Goal: Task Accomplishment & Management: Use online tool/utility

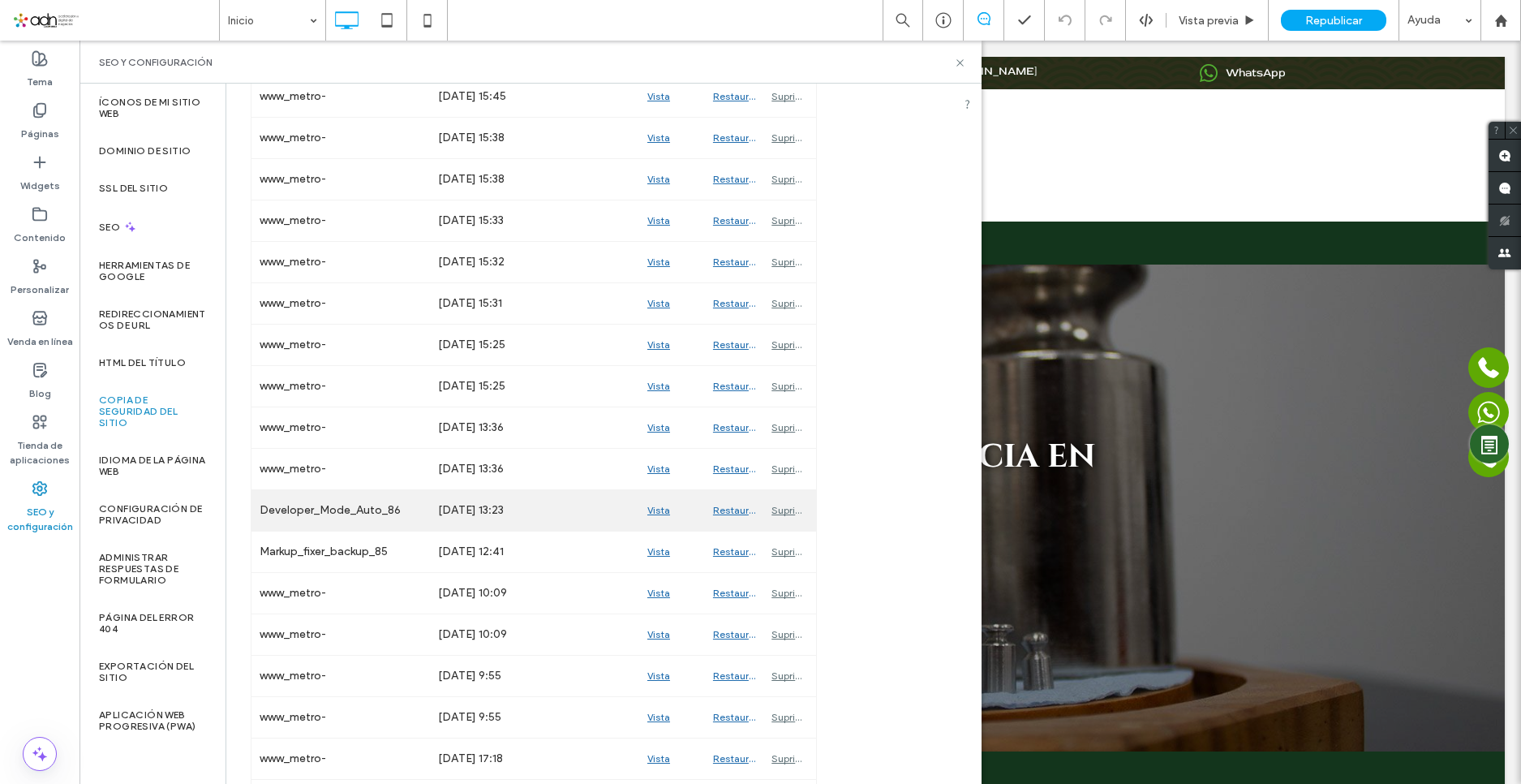
scroll to position [1216, 0]
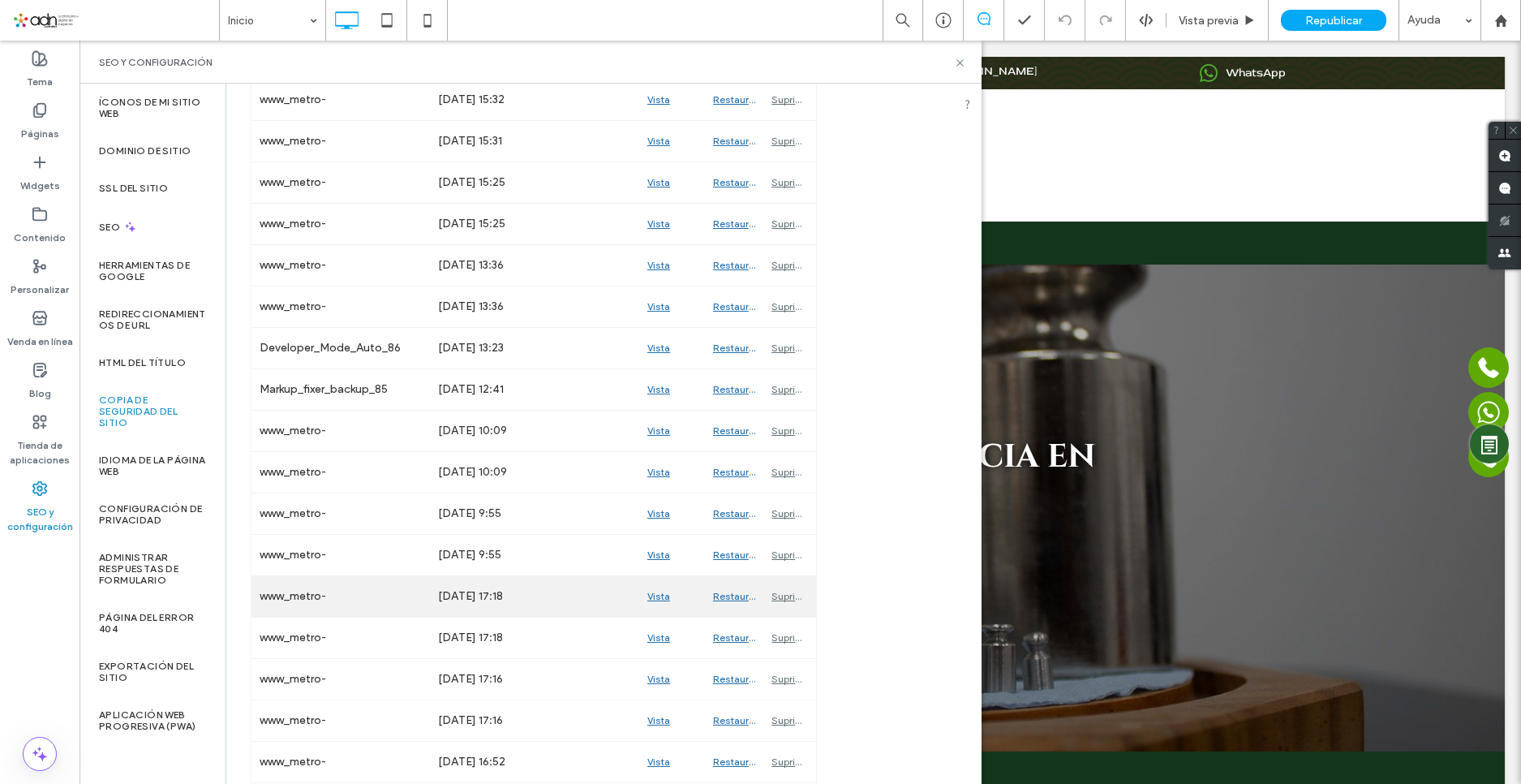
click at [664, 589] on div "Vista previa" at bounding box center [673, 596] width 66 height 40
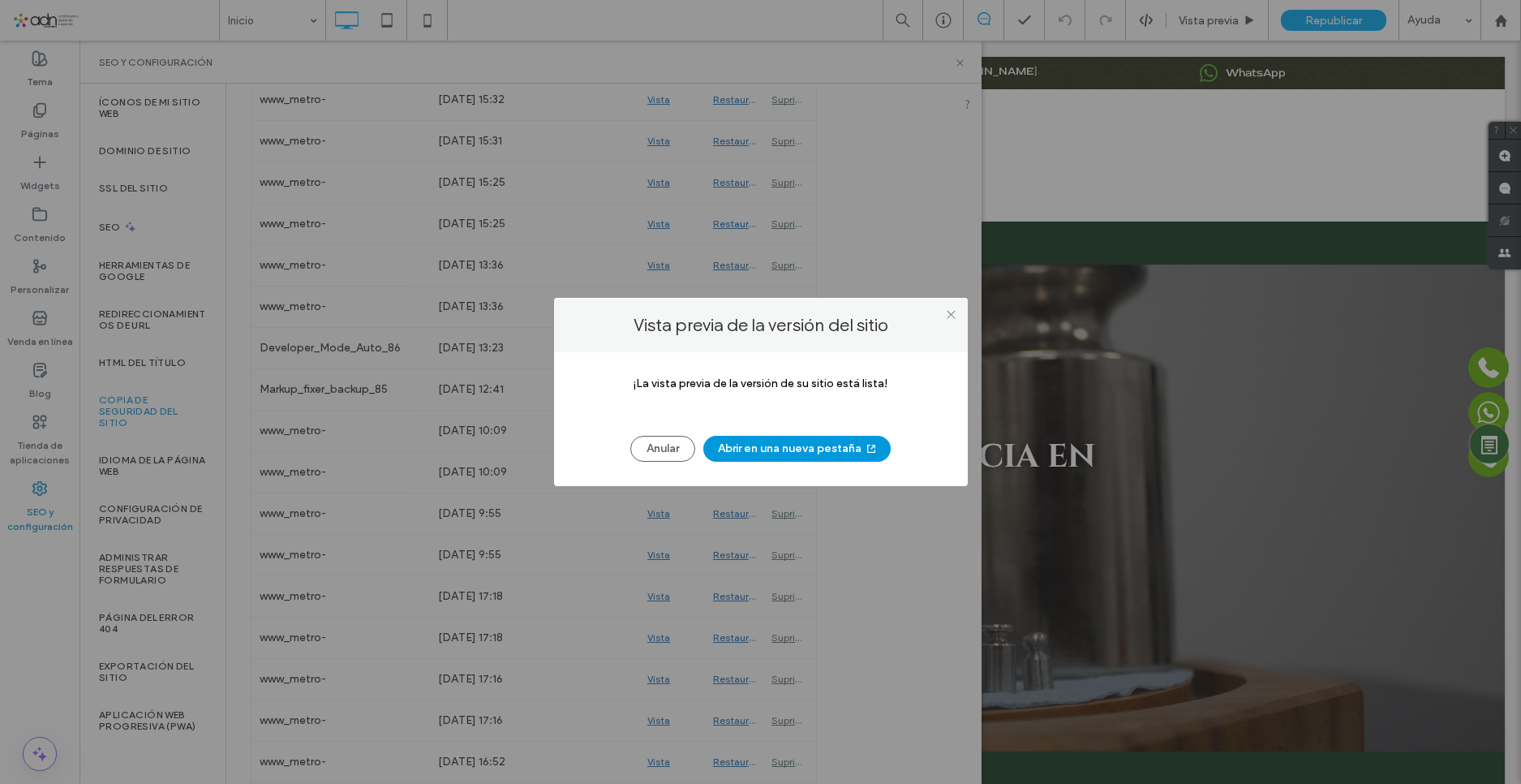
click at [738, 452] on button "Abrir en una nueva pestaña" at bounding box center [796, 448] width 187 height 26
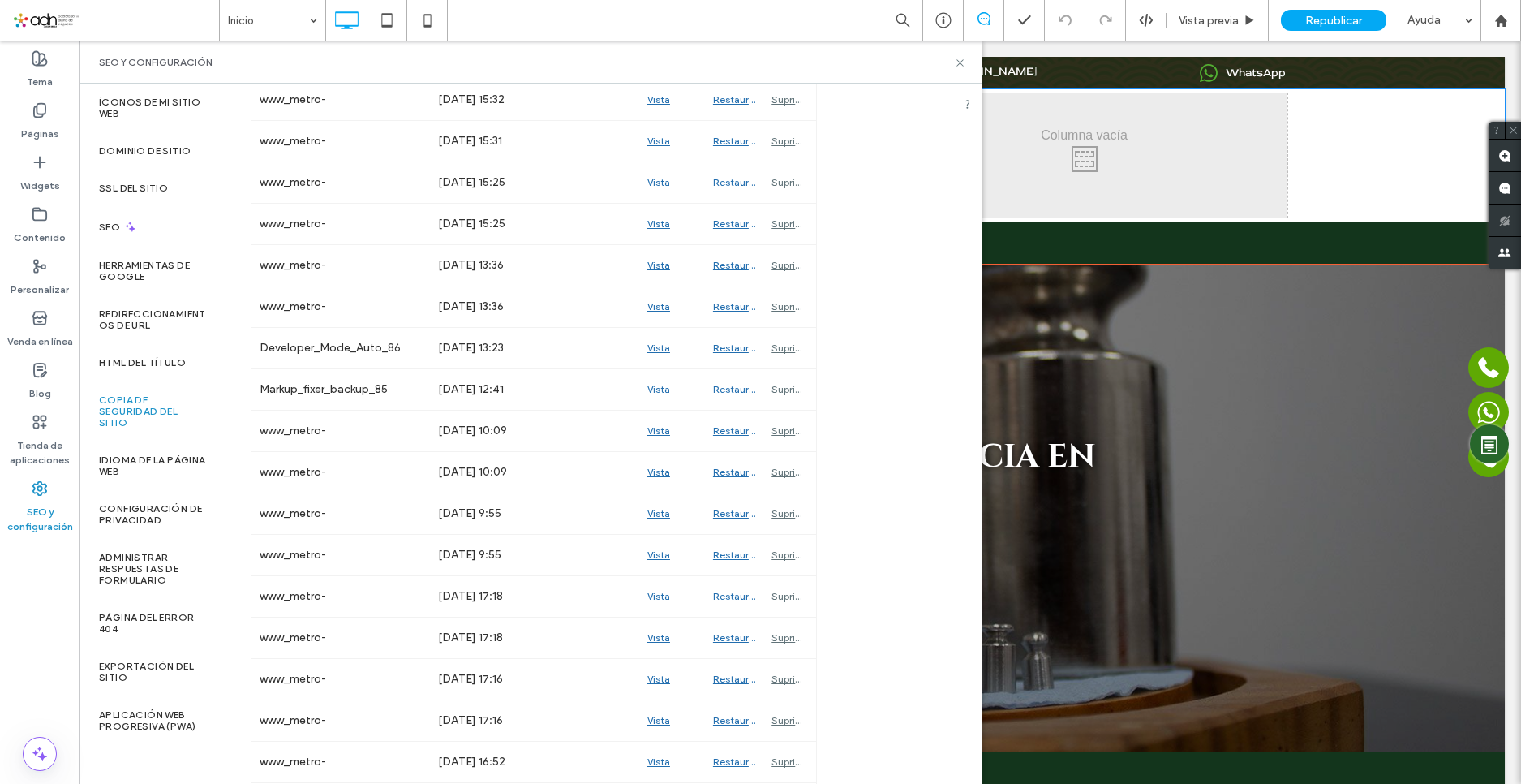
click at [1123, 230] on nav "Inicio Servicios Contacto" at bounding box center [801, 243] width 974 height 35
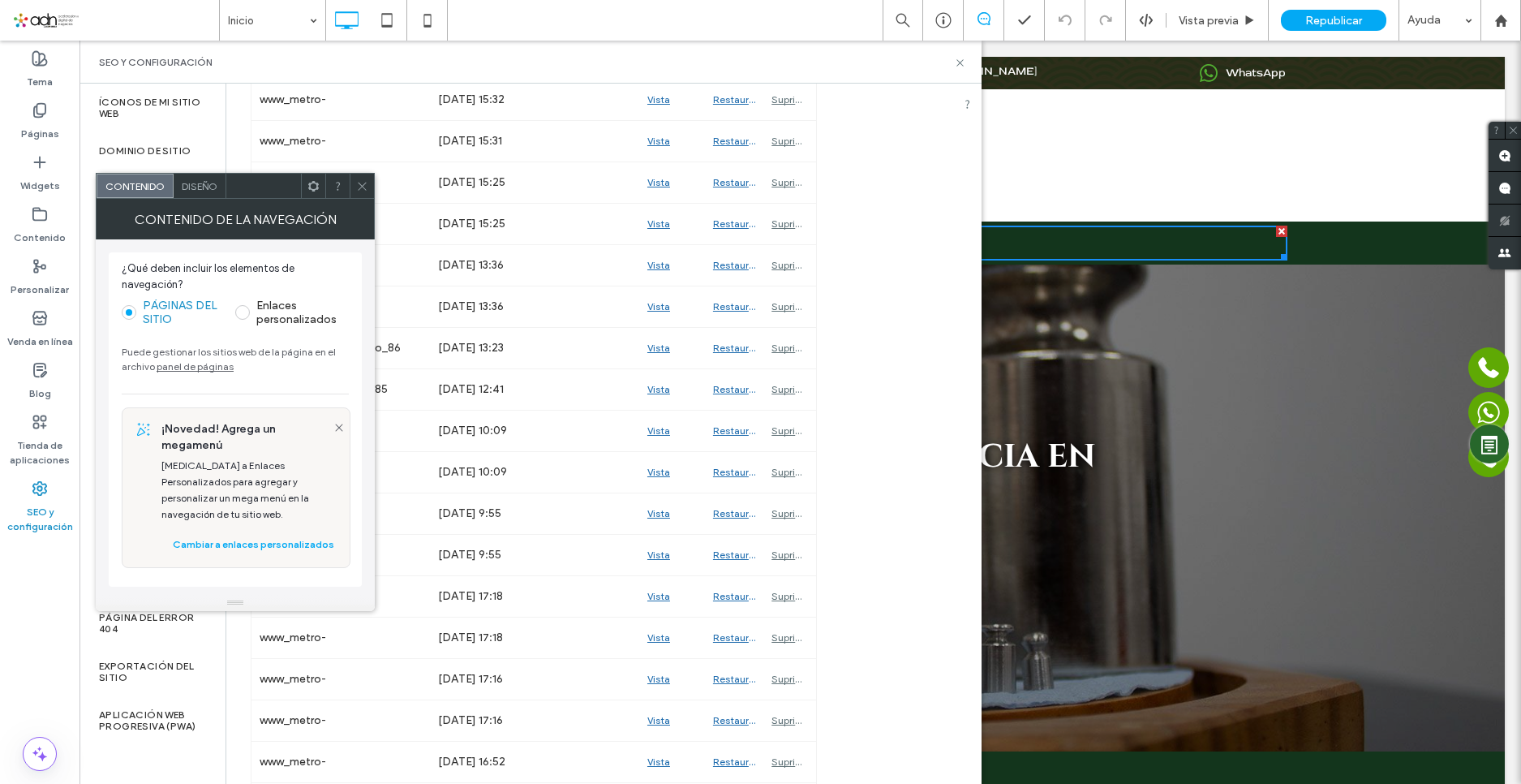
click at [1015, 119] on div "Click To Paste" at bounding box center [1084, 155] width 405 height 124
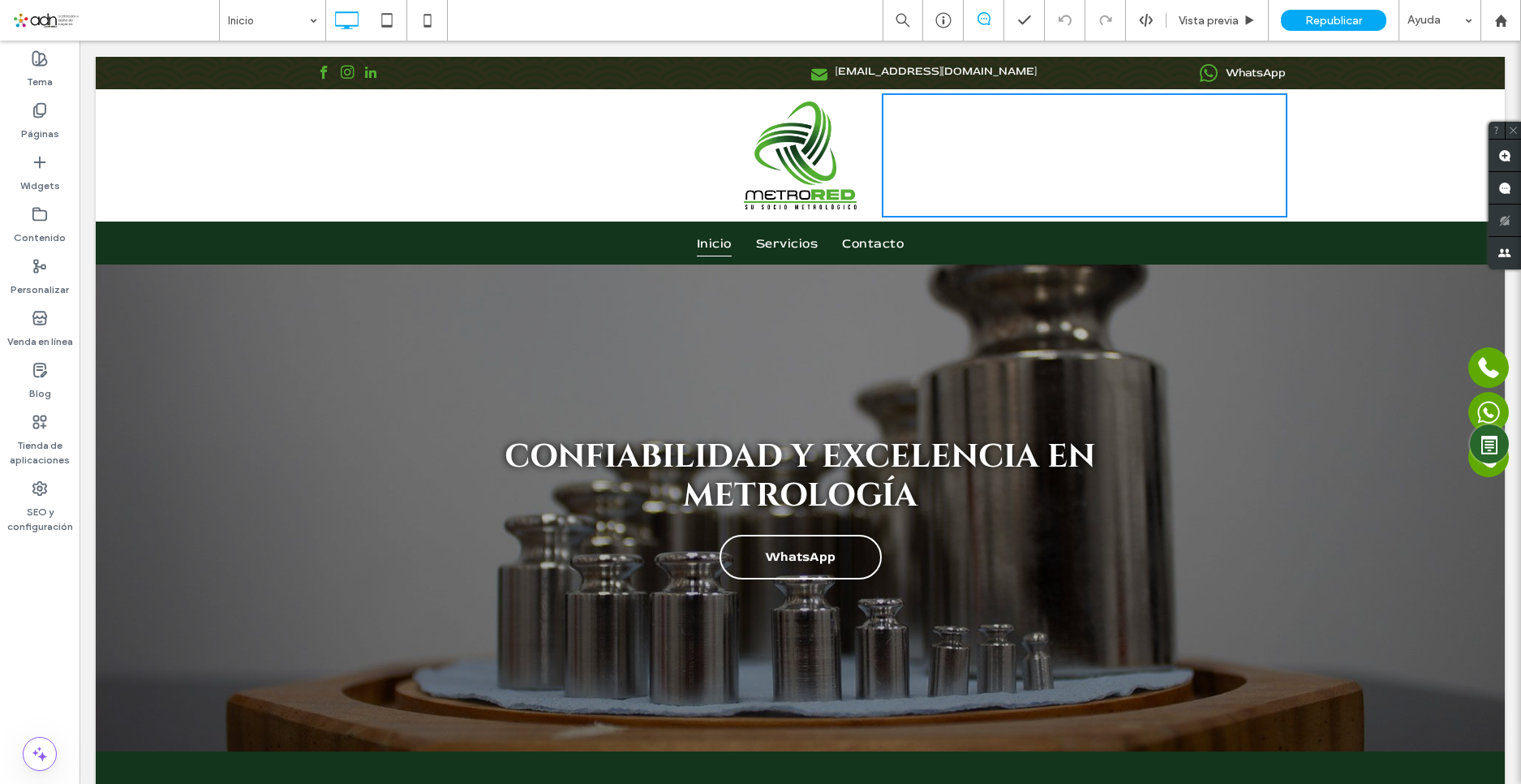
click at [966, 60] on div "Click To Paste contacto@metro-red.com.mx Click To Paste WhatsApp Click To Paste" at bounding box center [800, 73] width 1409 height 32
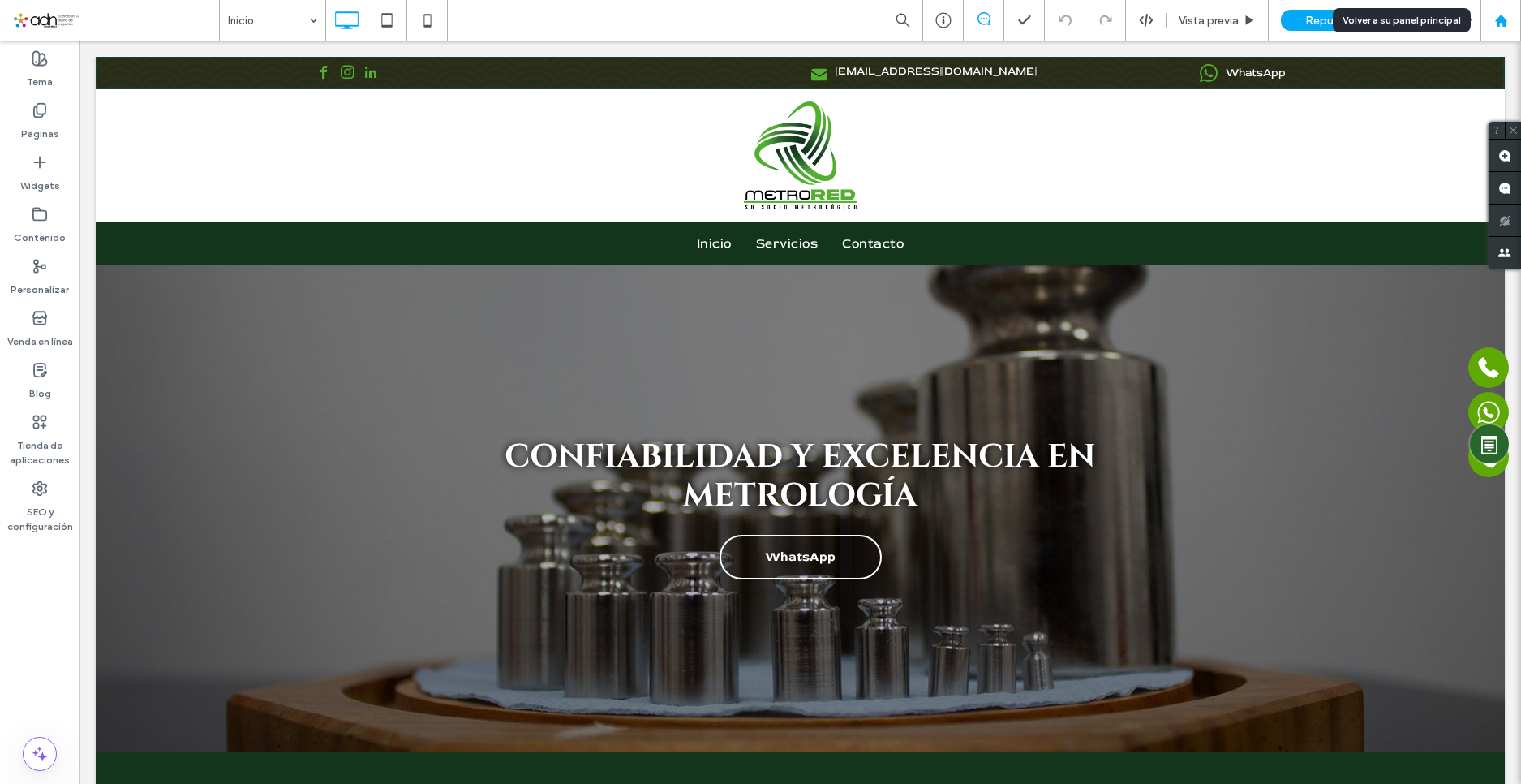
click at [1519, 12] on div at bounding box center [1500, 20] width 40 height 40
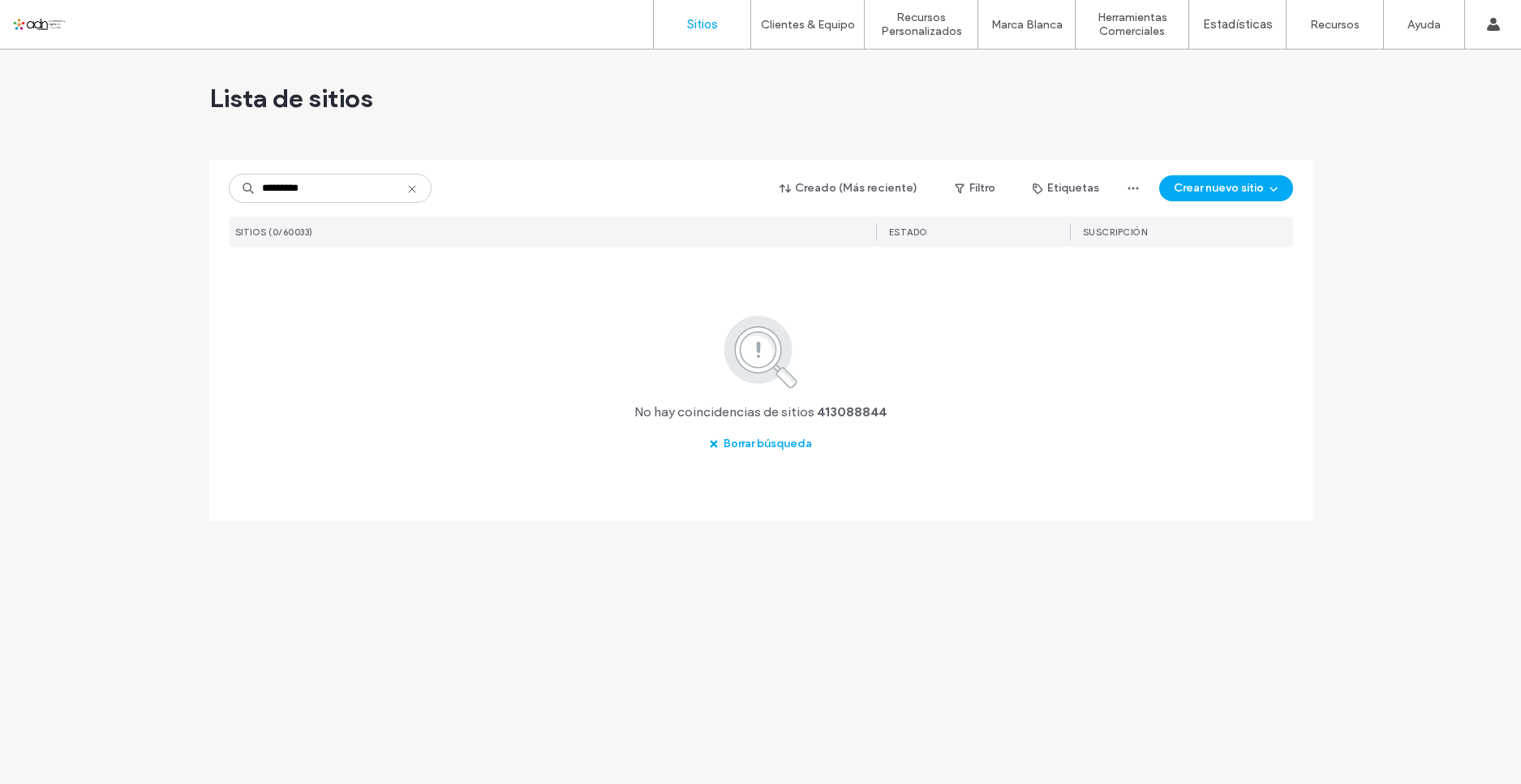
type input "*********"
click at [414, 191] on icon at bounding box center [412, 189] width 13 height 13
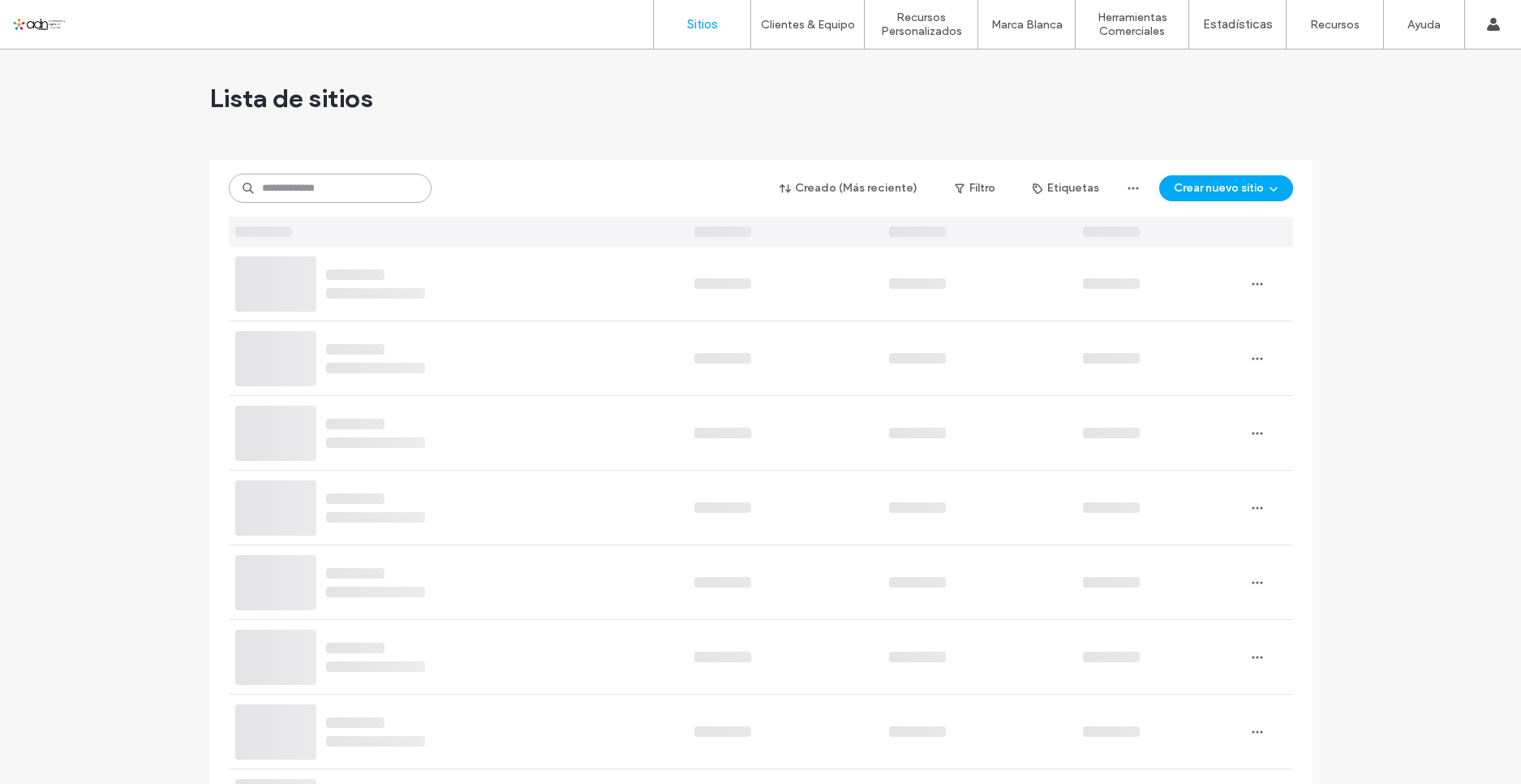
paste input "*********"
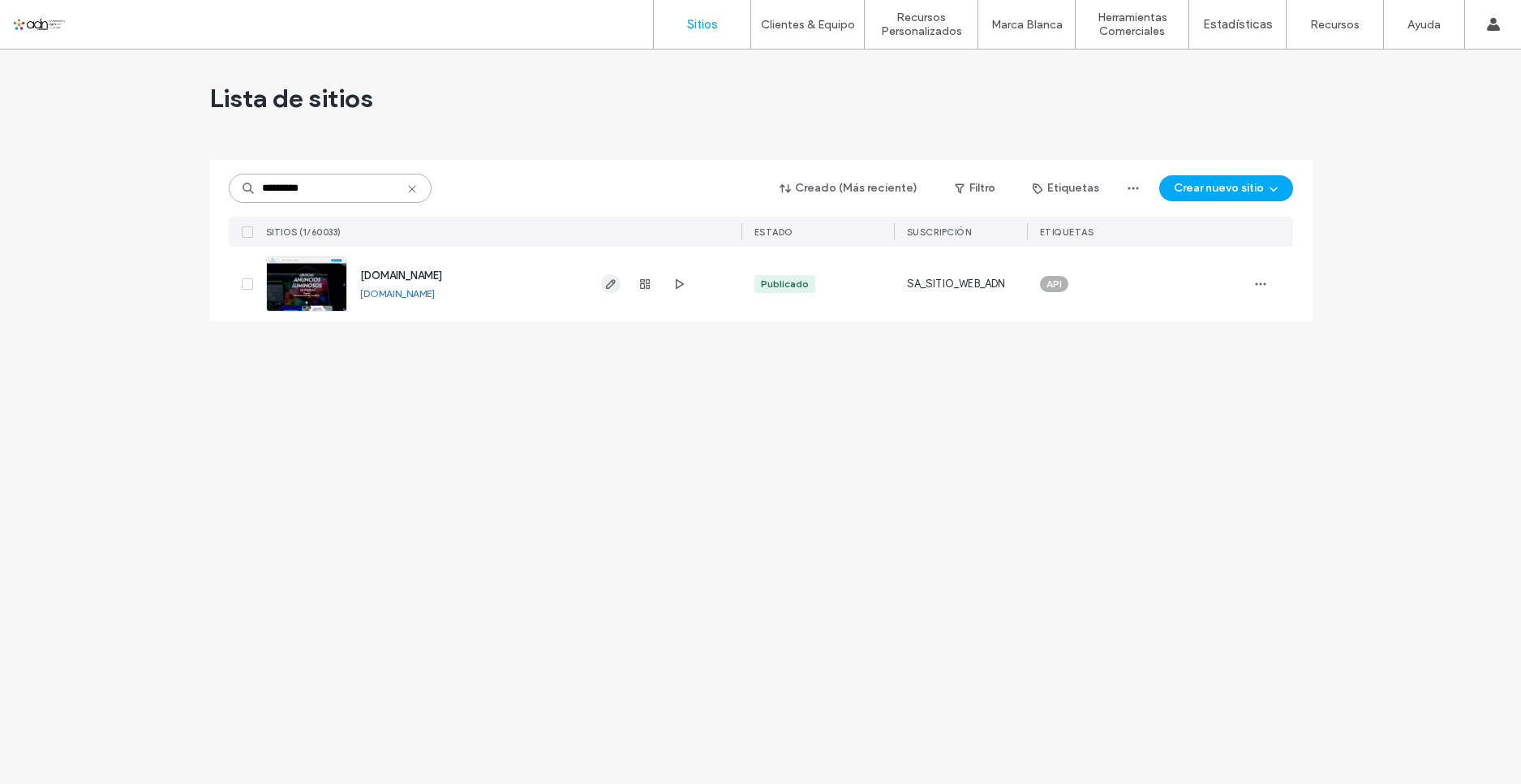
type input "*********"
click at [607, 282] on icon "button" at bounding box center [611, 284] width 13 height 13
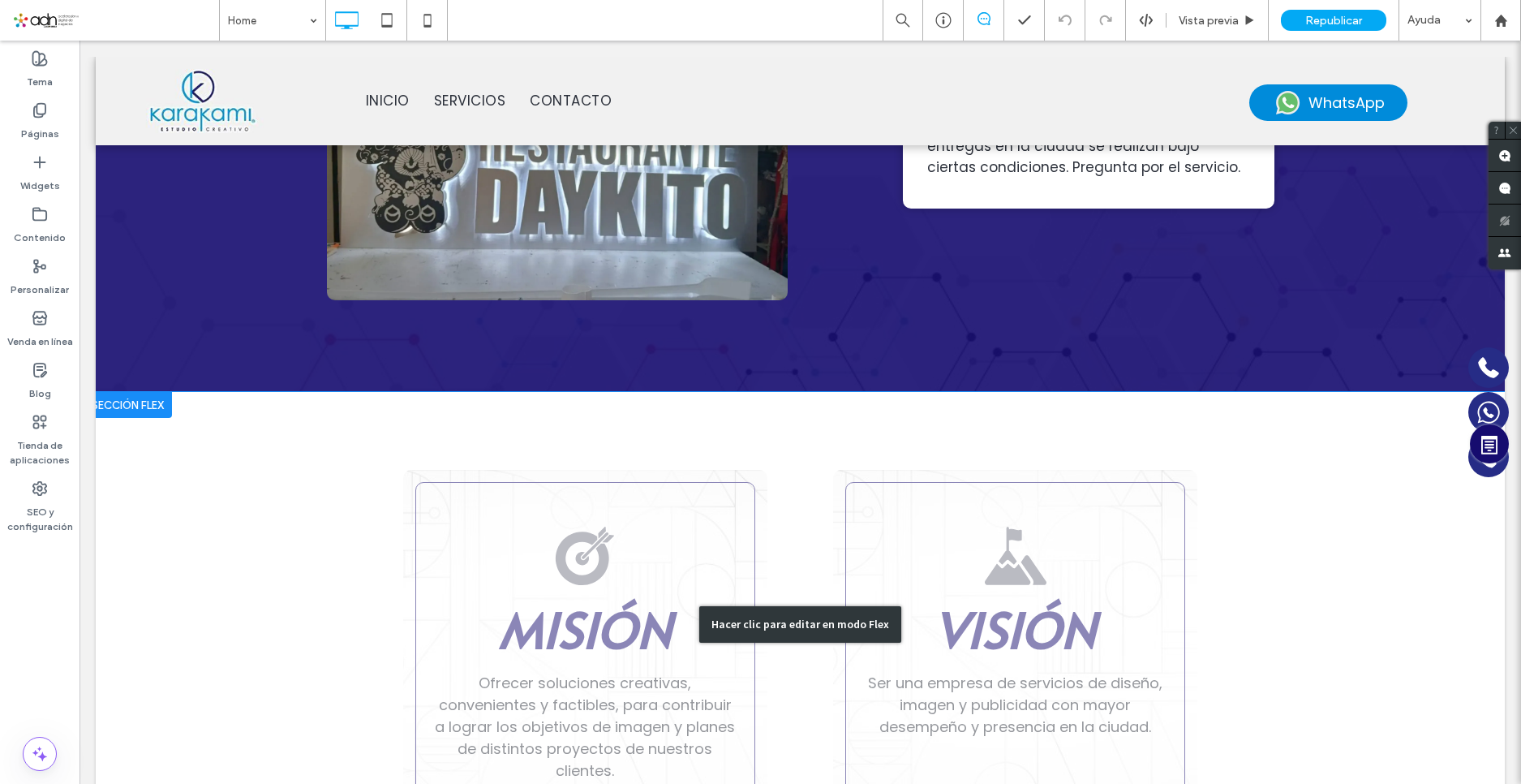
click at [270, 413] on div "Hacer clic para editar en modo Flex" at bounding box center [800, 624] width 1409 height 464
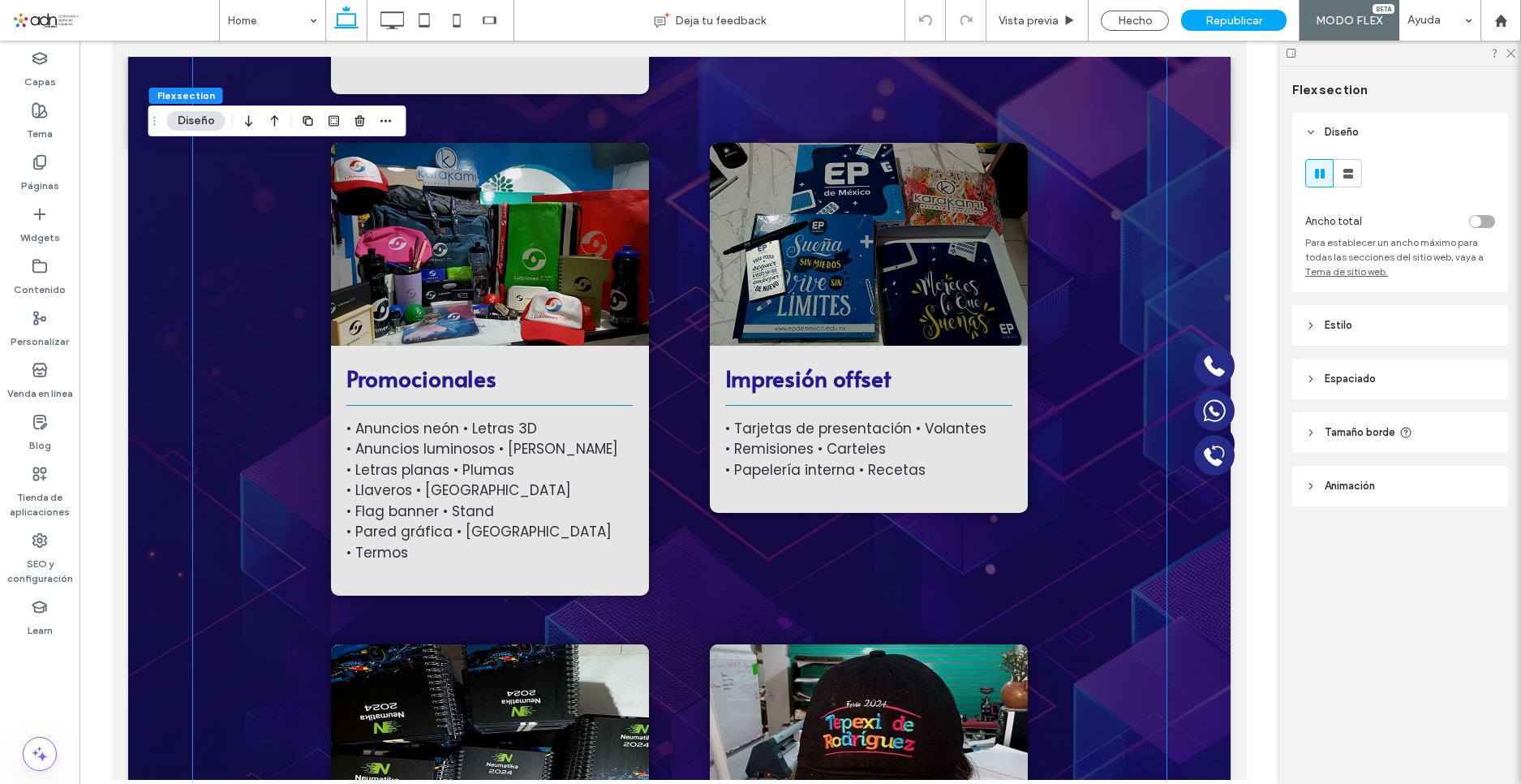
scroll to position [5111, 0]
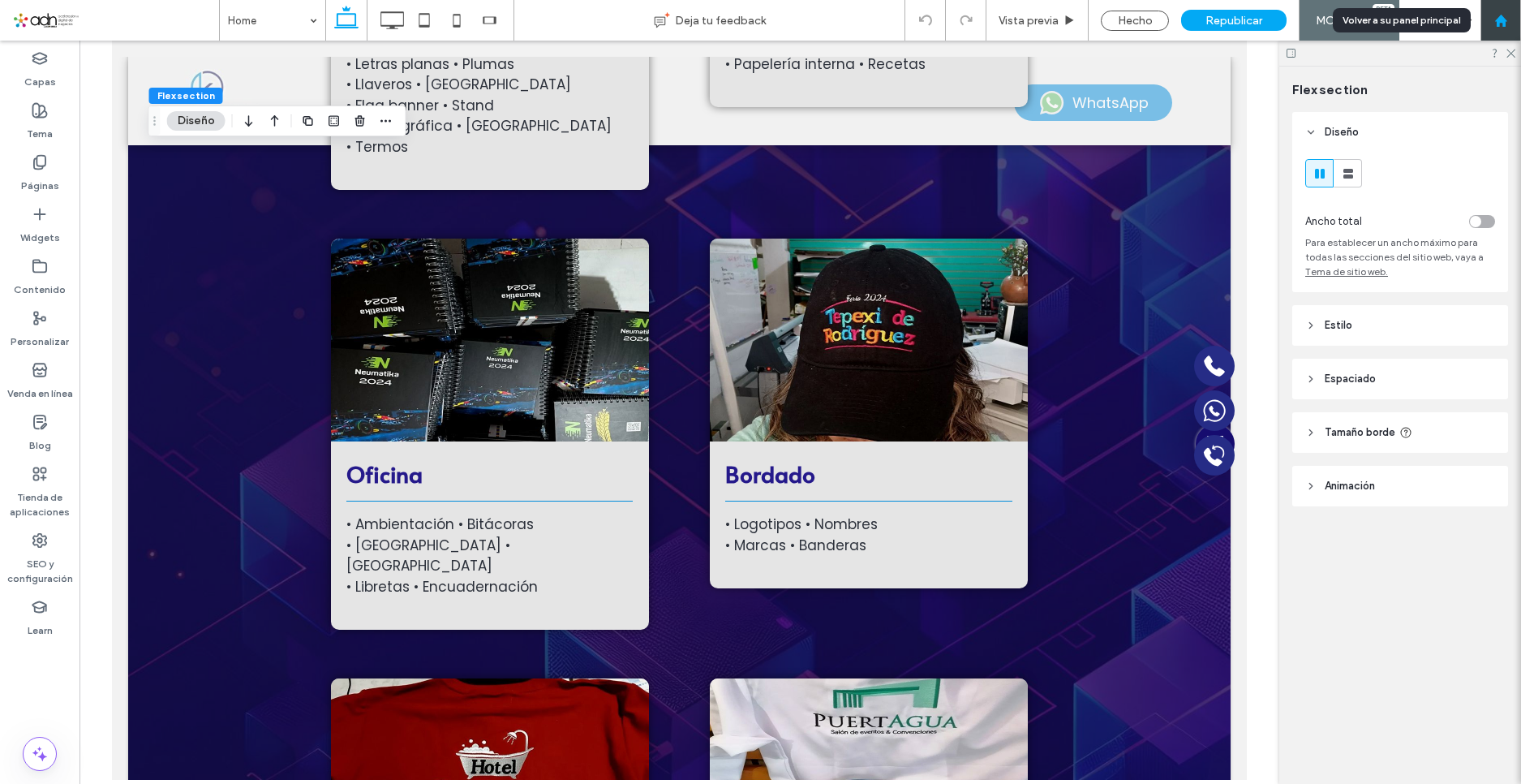
click at [1512, 21] on div at bounding box center [1500, 21] width 39 height 14
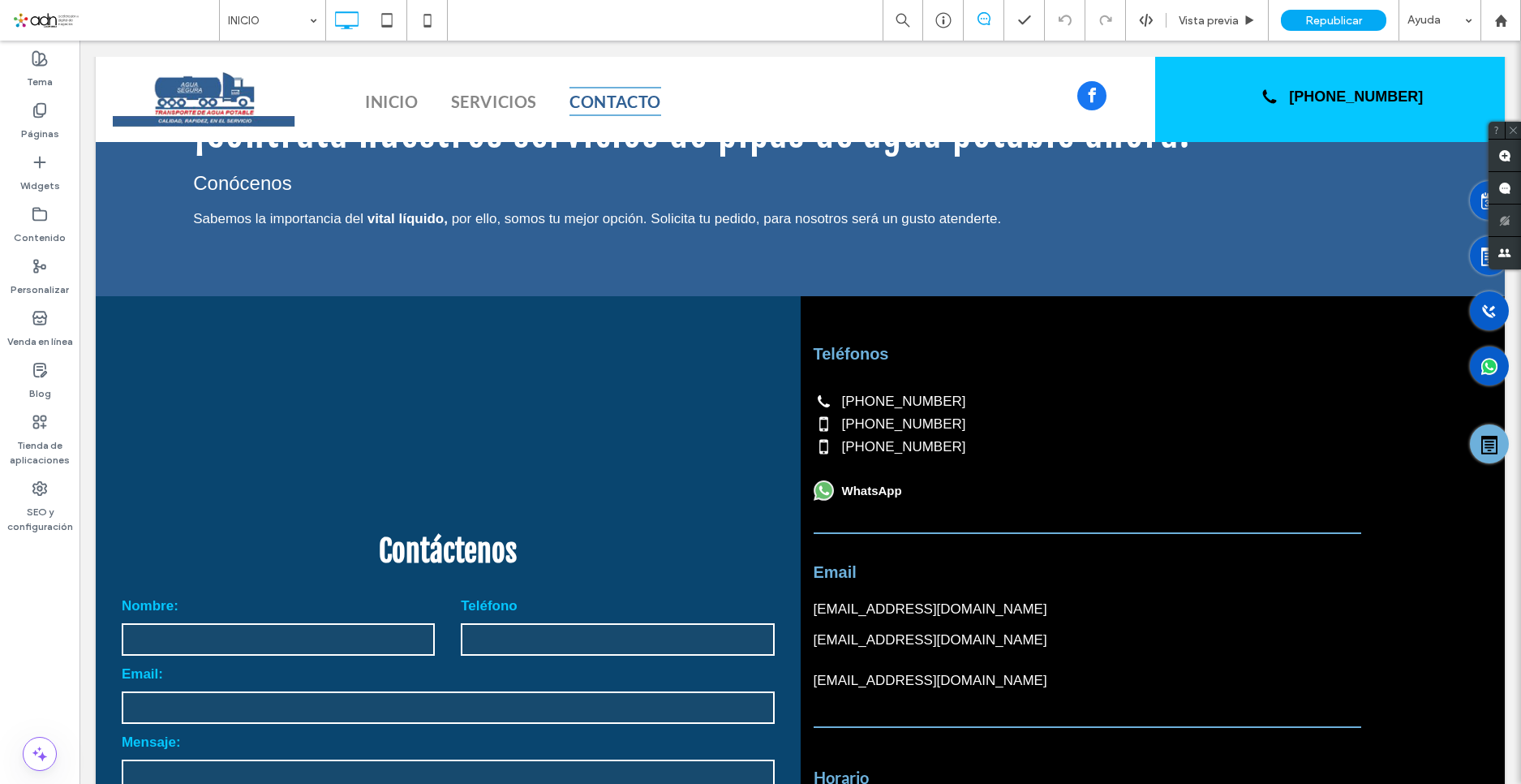
scroll to position [2353, 0]
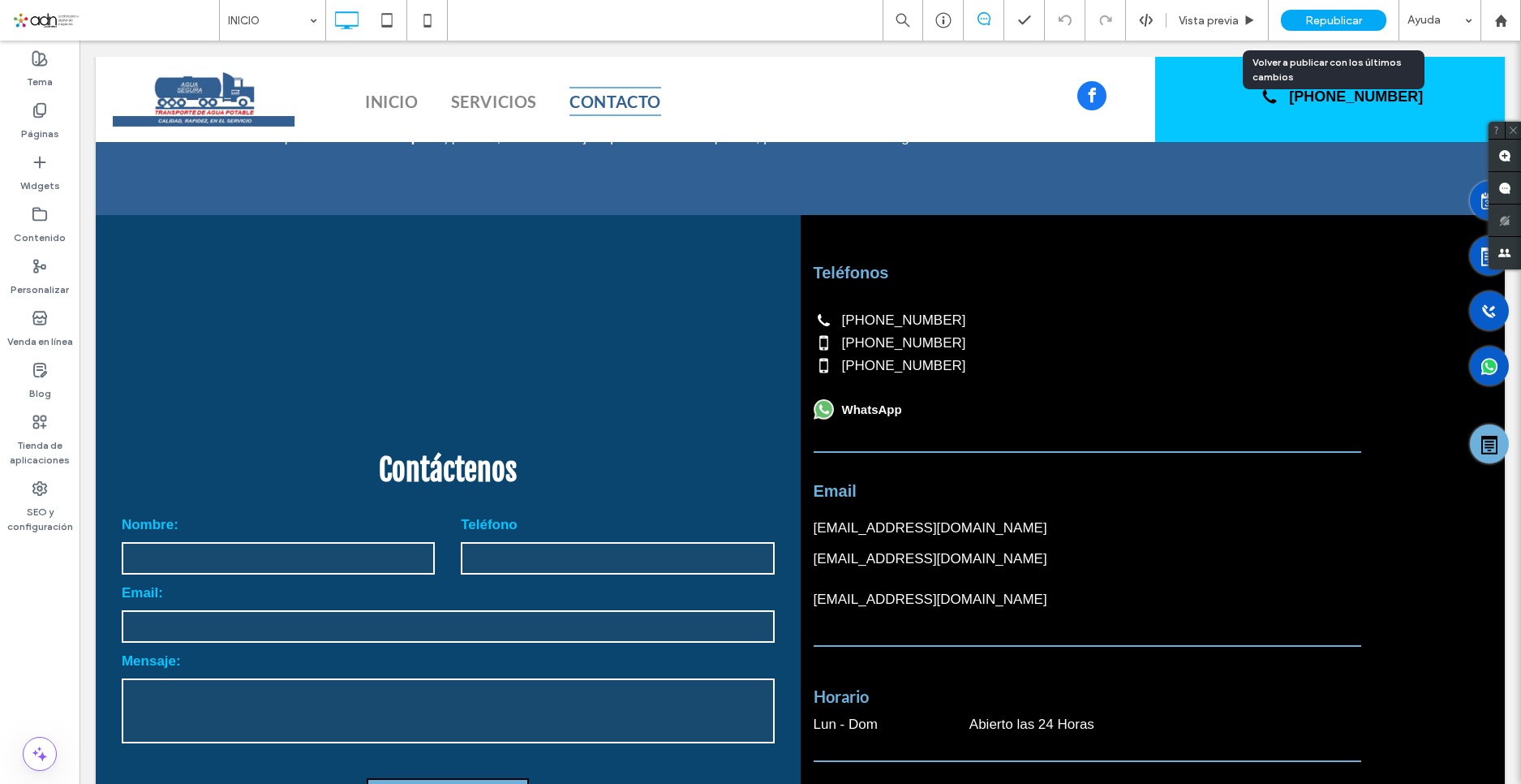
click at [1321, 26] on span "Republicar" at bounding box center [1334, 21] width 57 height 14
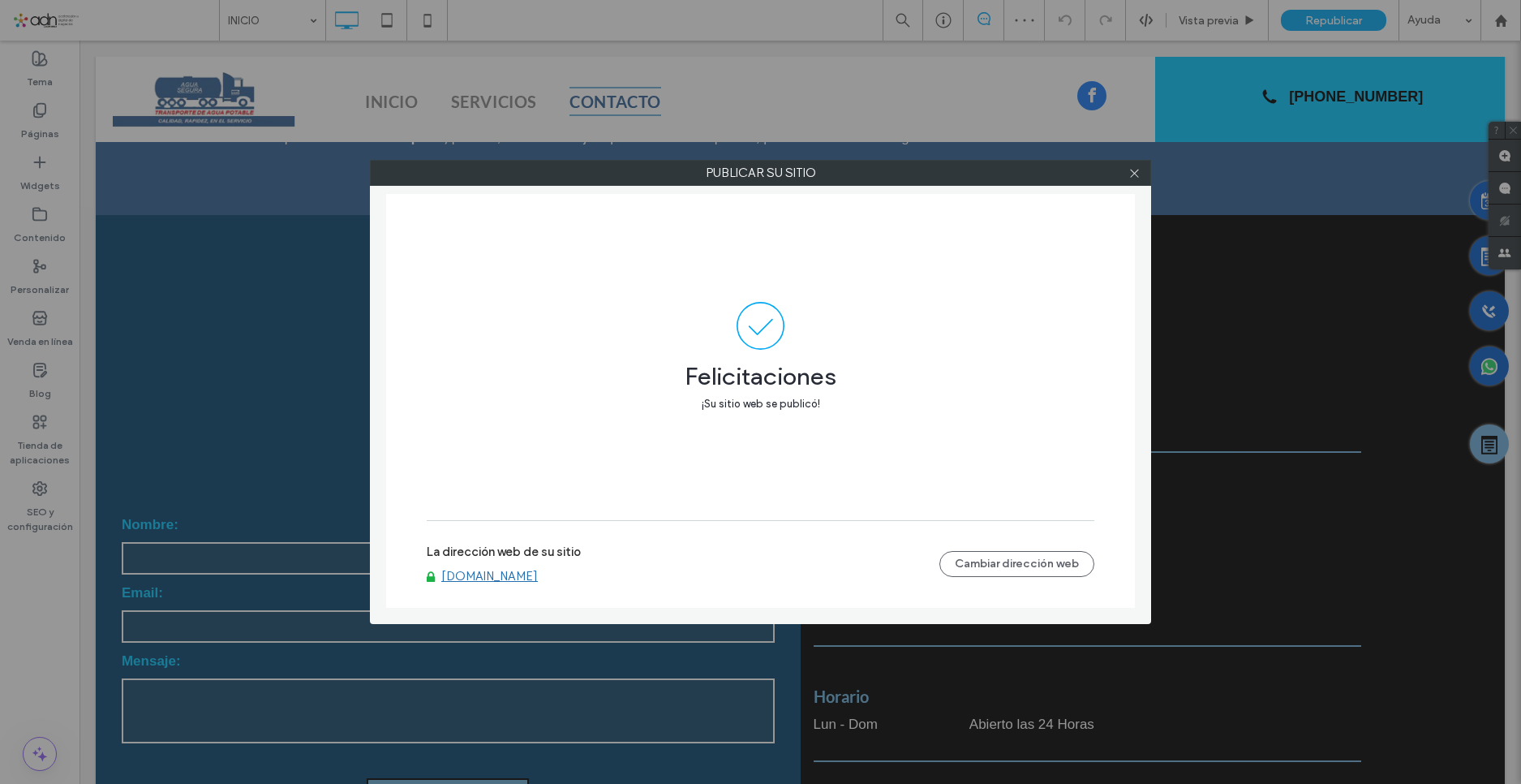
click at [514, 574] on link "www.pipasdeaguasegura.com" at bounding box center [489, 576] width 97 height 15
click at [1138, 182] on span at bounding box center [1134, 172] width 12 height 24
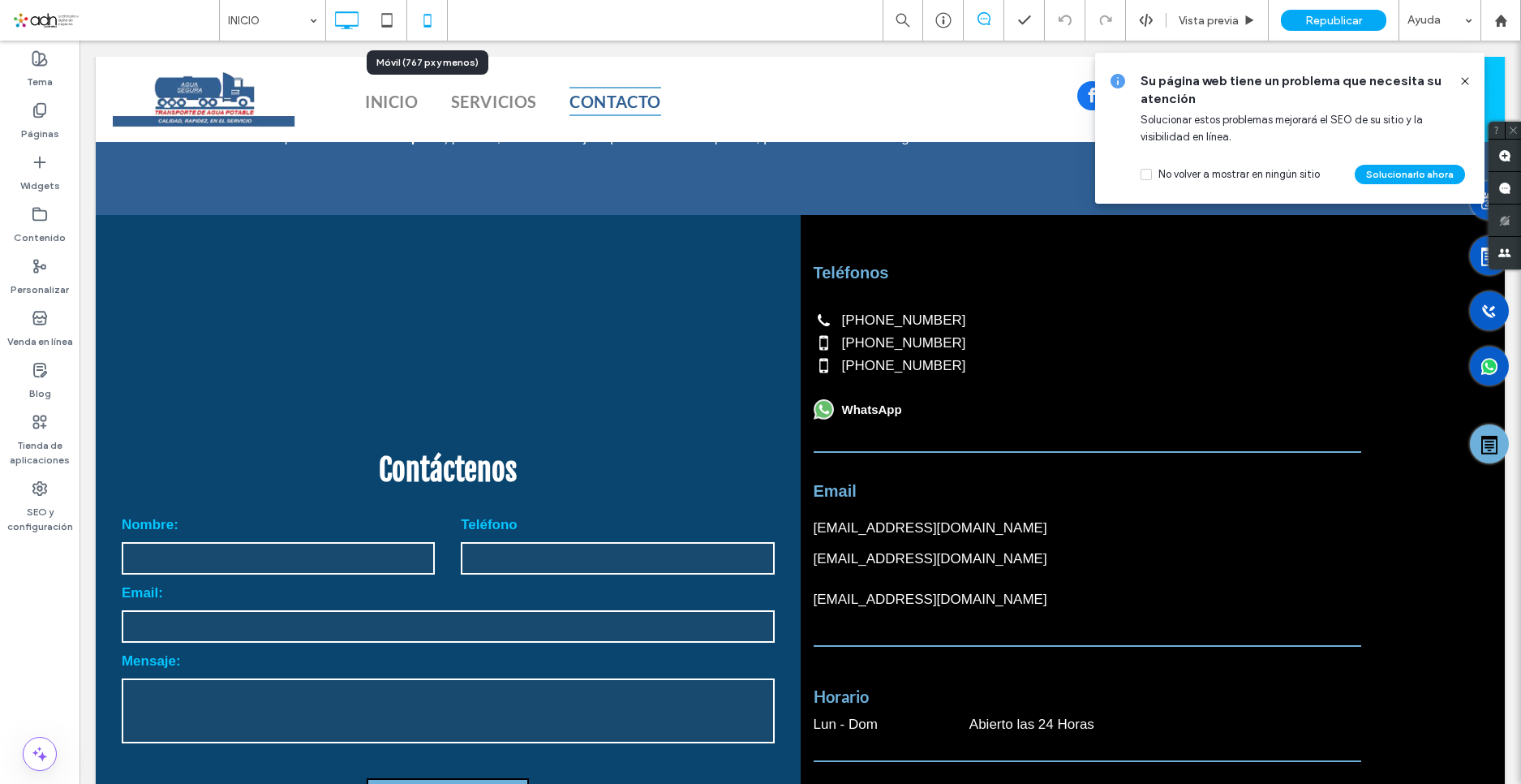
click at [428, 25] on use at bounding box center [427, 21] width 7 height 13
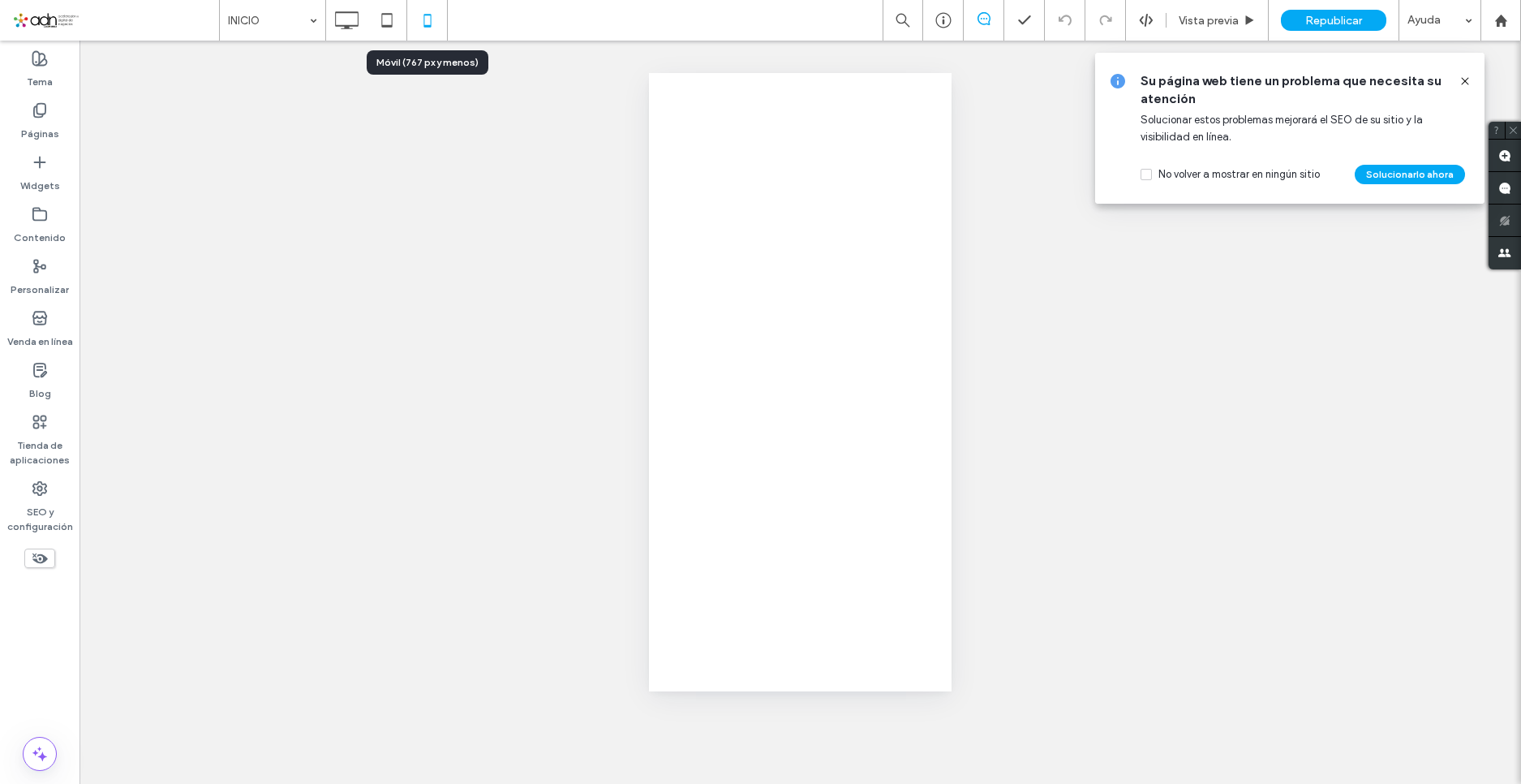
scroll to position [0, 0]
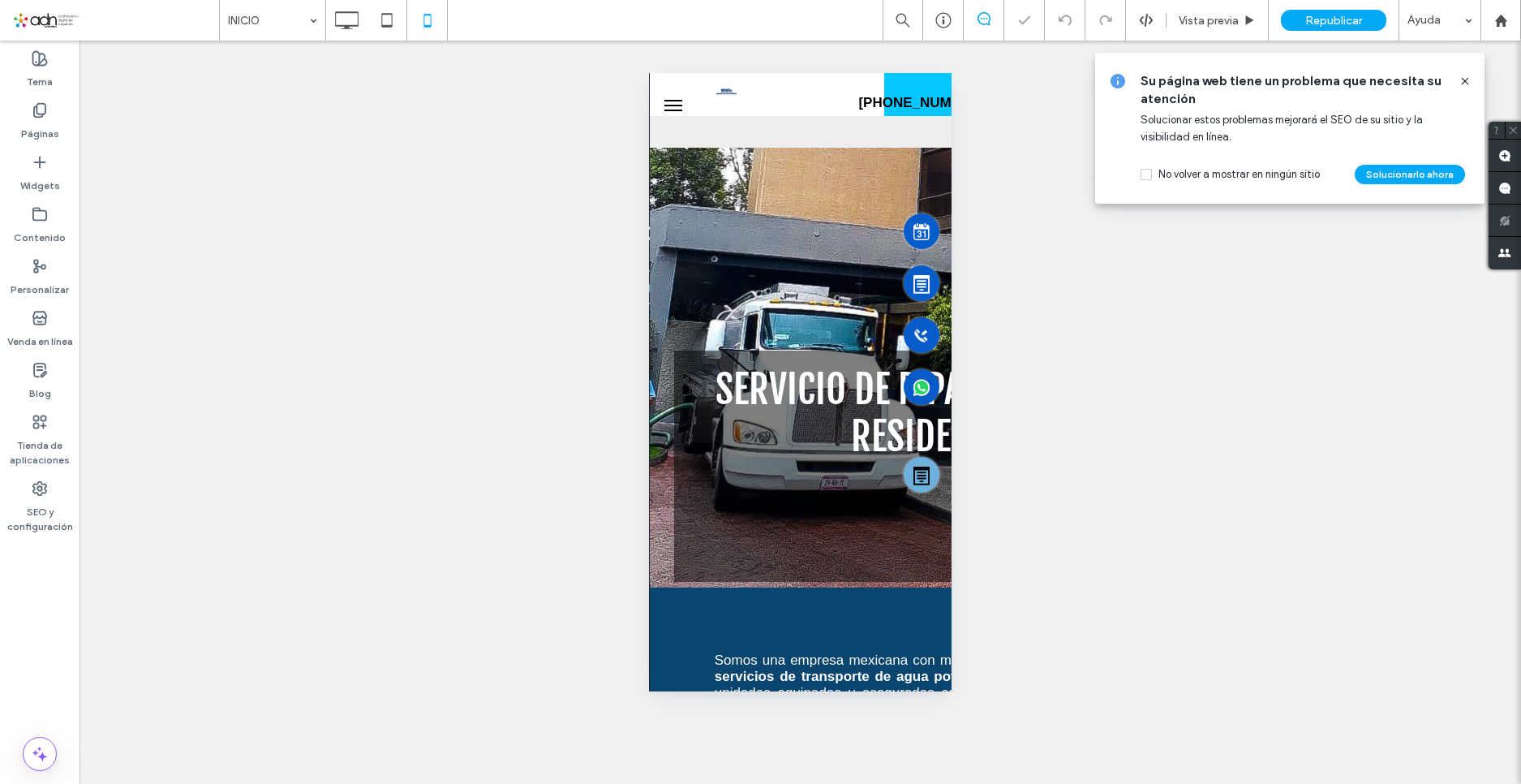
click at [1467, 78] on use at bounding box center [1464, 80] width 7 height 7
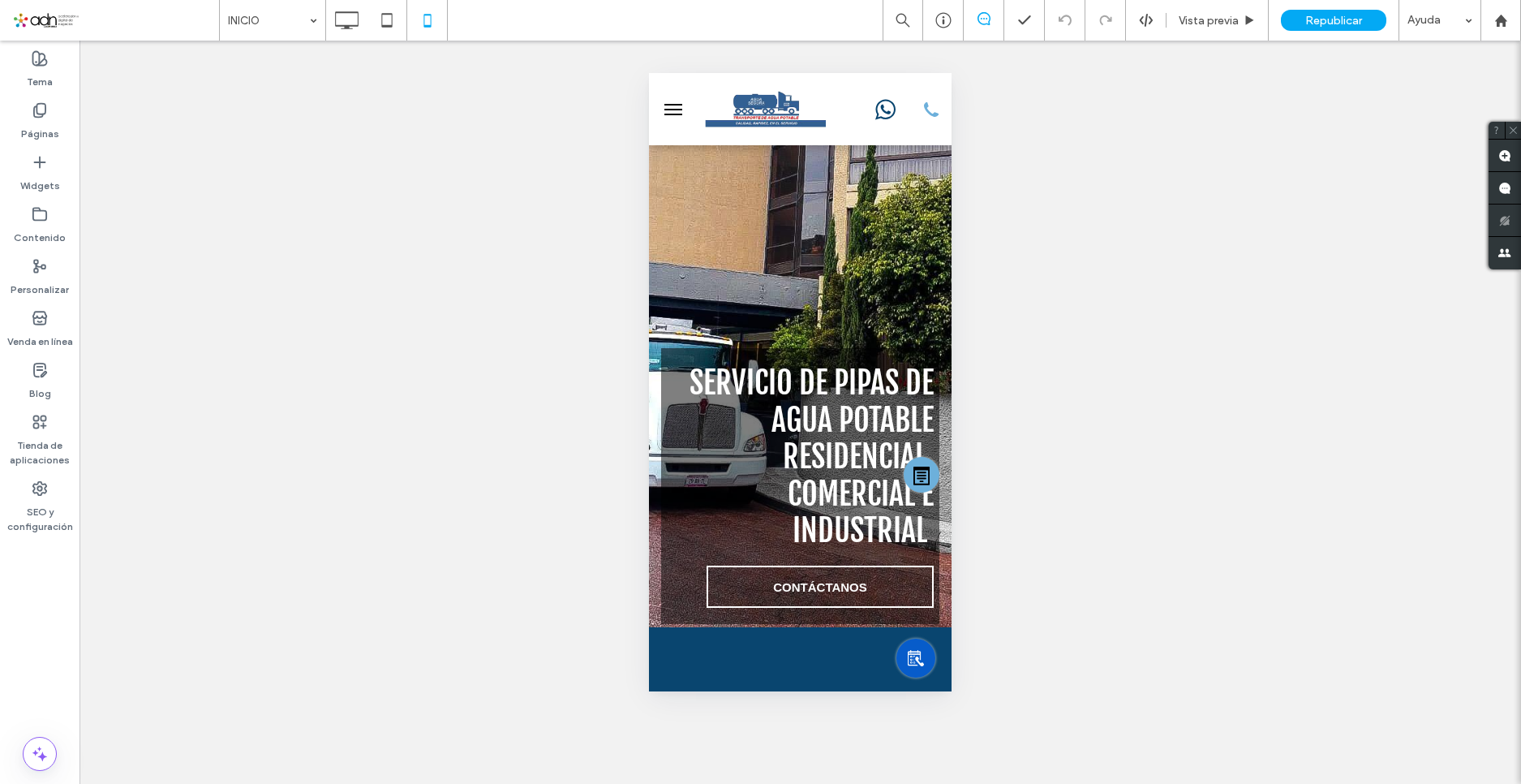
click at [671, 114] on span "menu" at bounding box center [673, 115] width 18 height 2
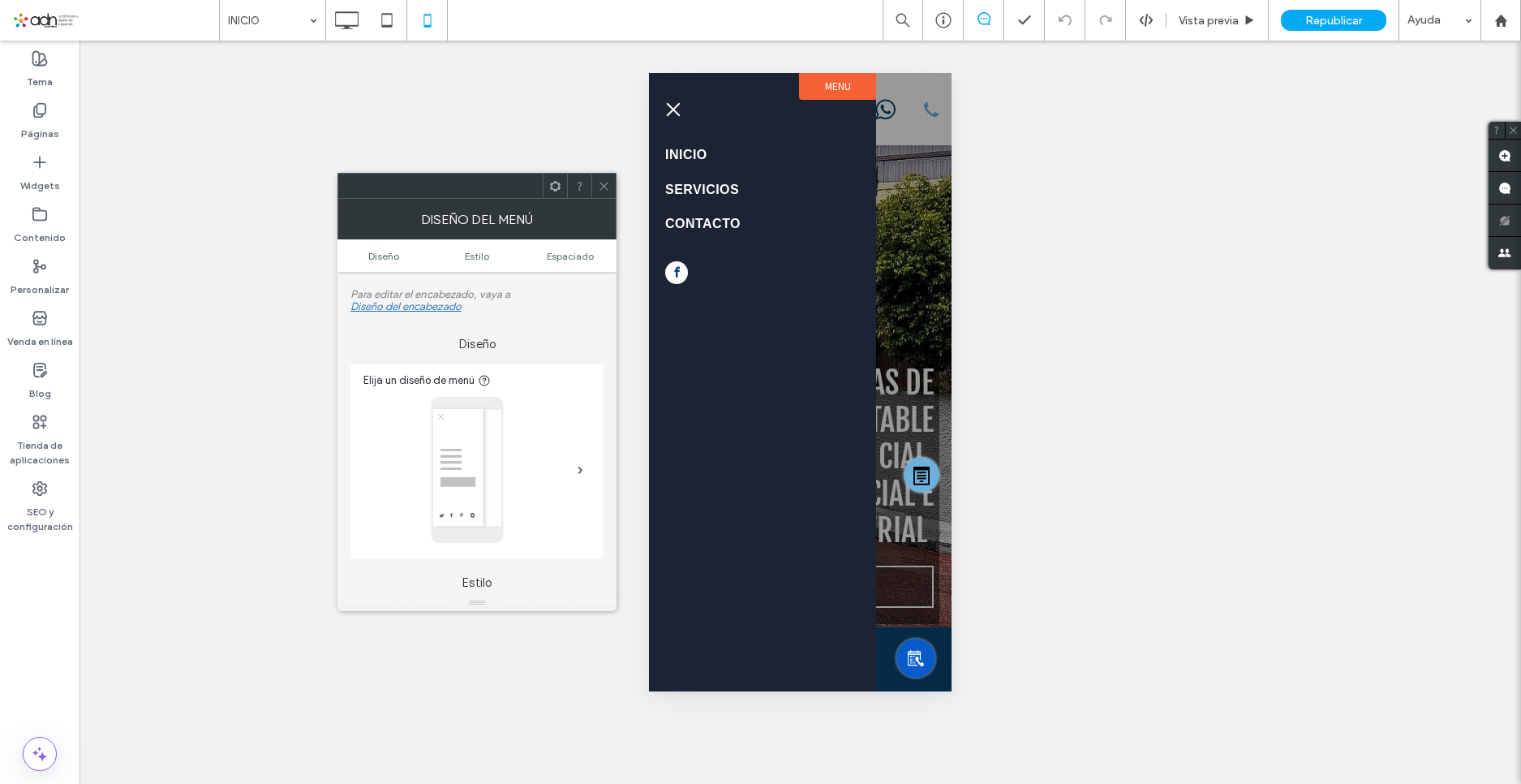
click at [669, 111] on span "menu" at bounding box center [673, 109] width 14 height 14
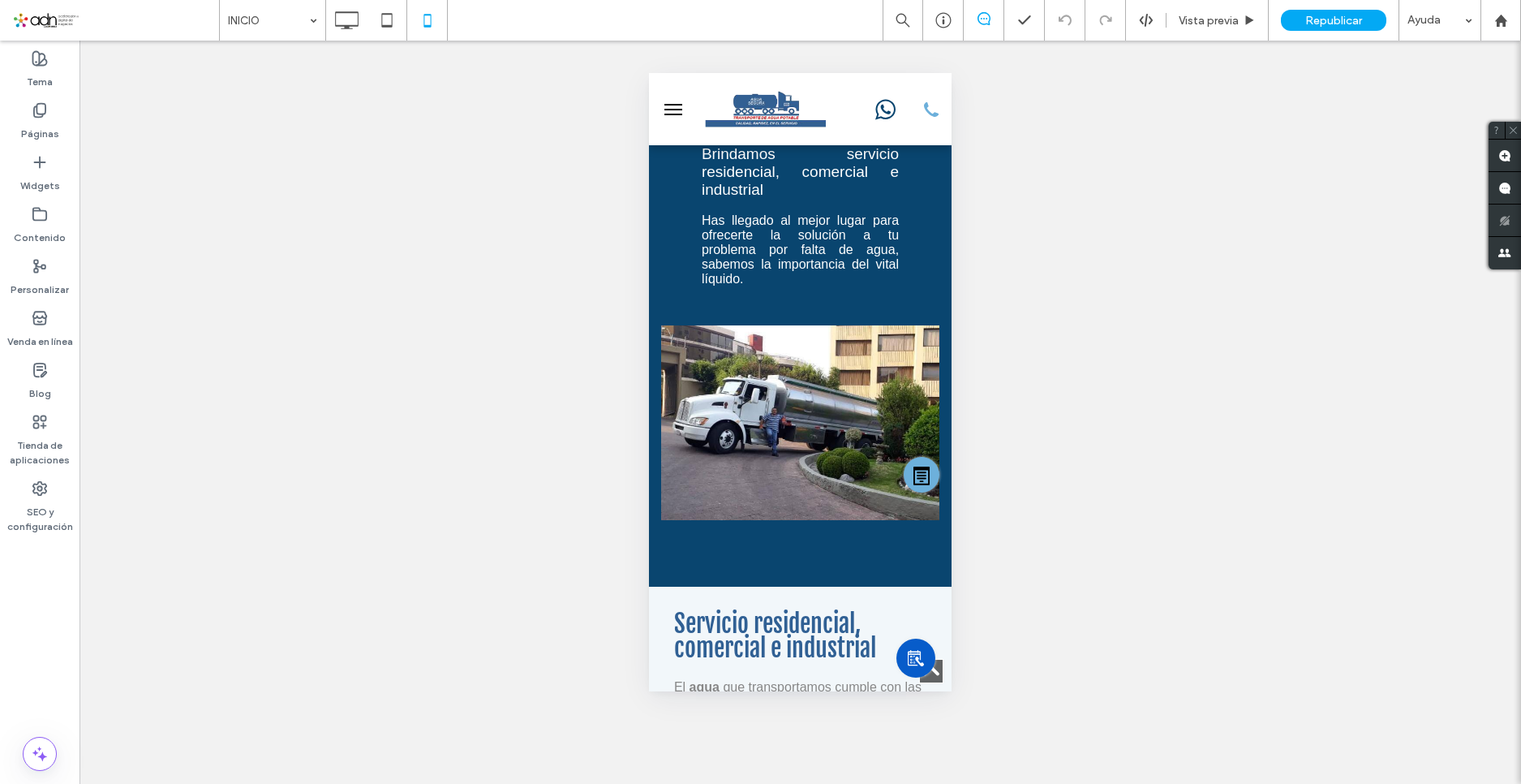
scroll to position [1216, 0]
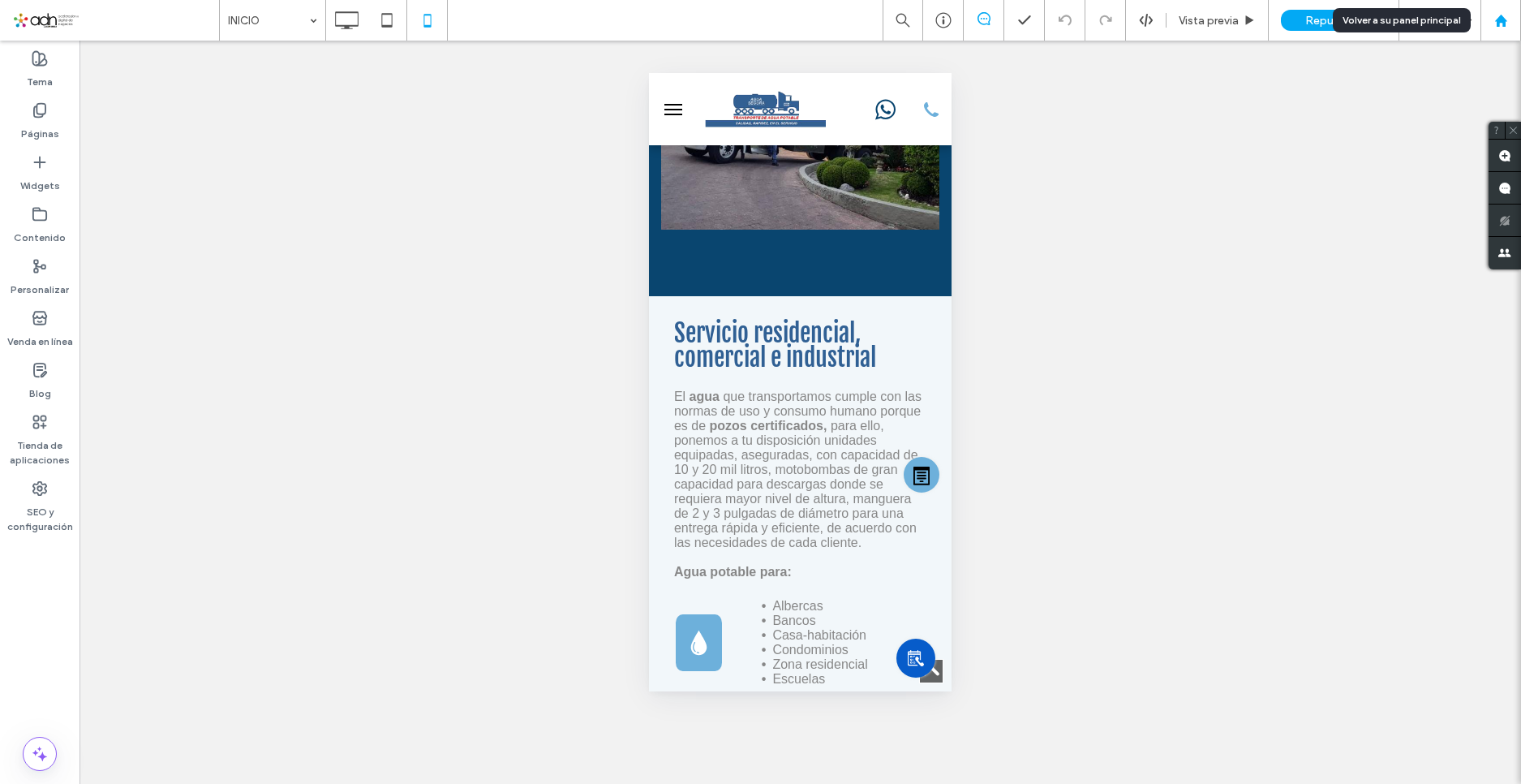
click at [1499, 20] on use at bounding box center [1500, 20] width 12 height 12
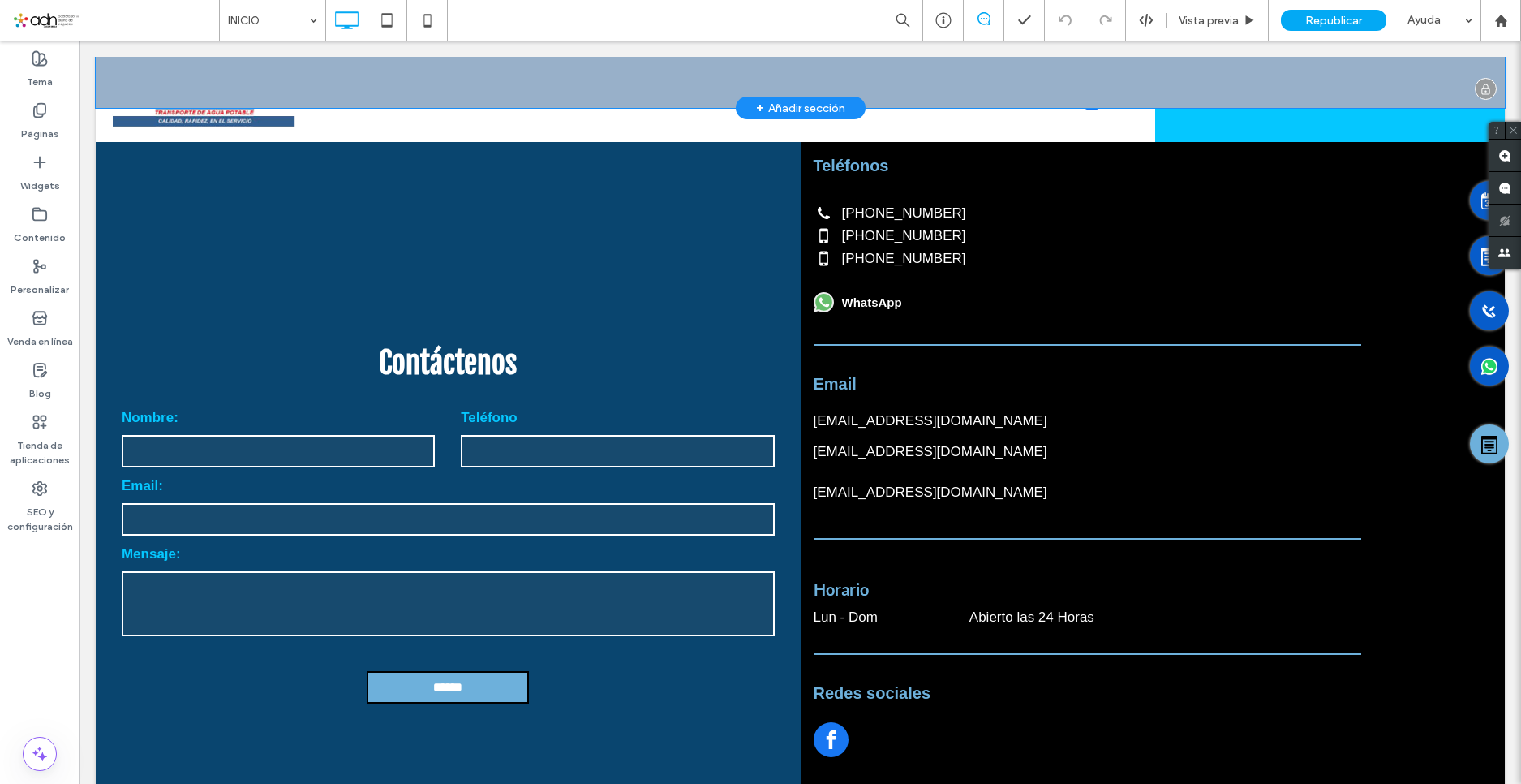
scroll to position [2758, 0]
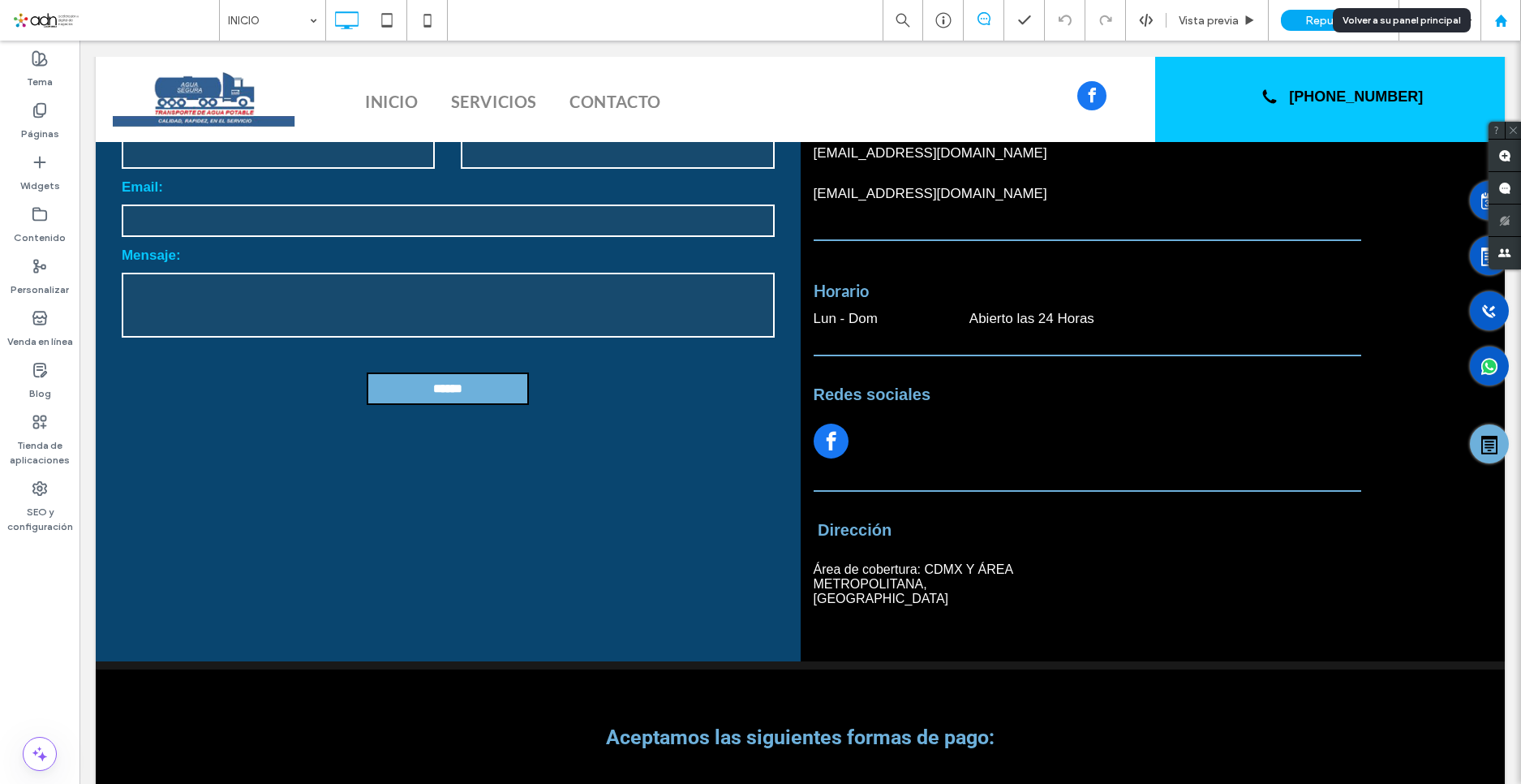
click at [1503, 21] on use at bounding box center [1500, 20] width 12 height 12
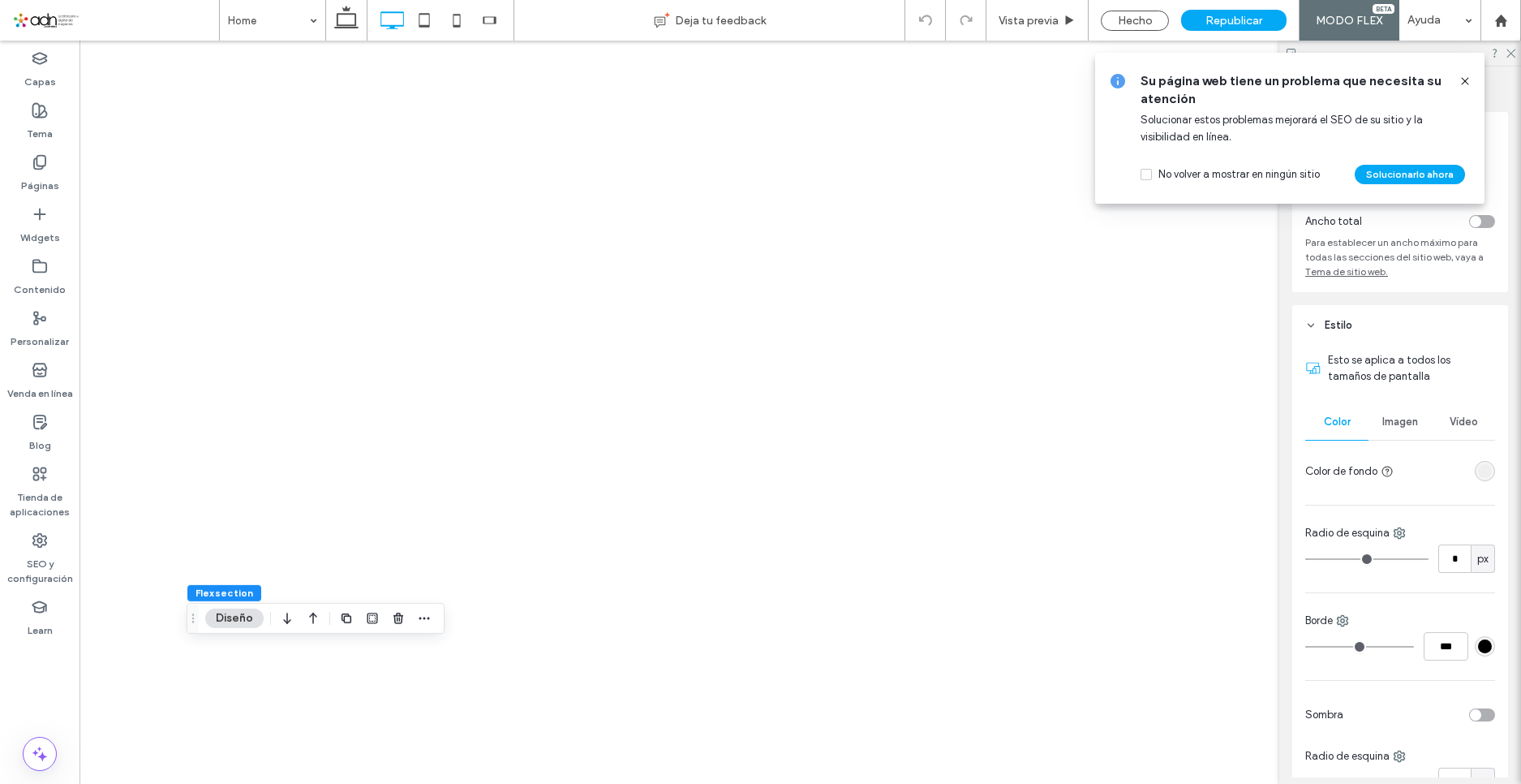
click at [1462, 77] on icon at bounding box center [1465, 81] width 13 height 13
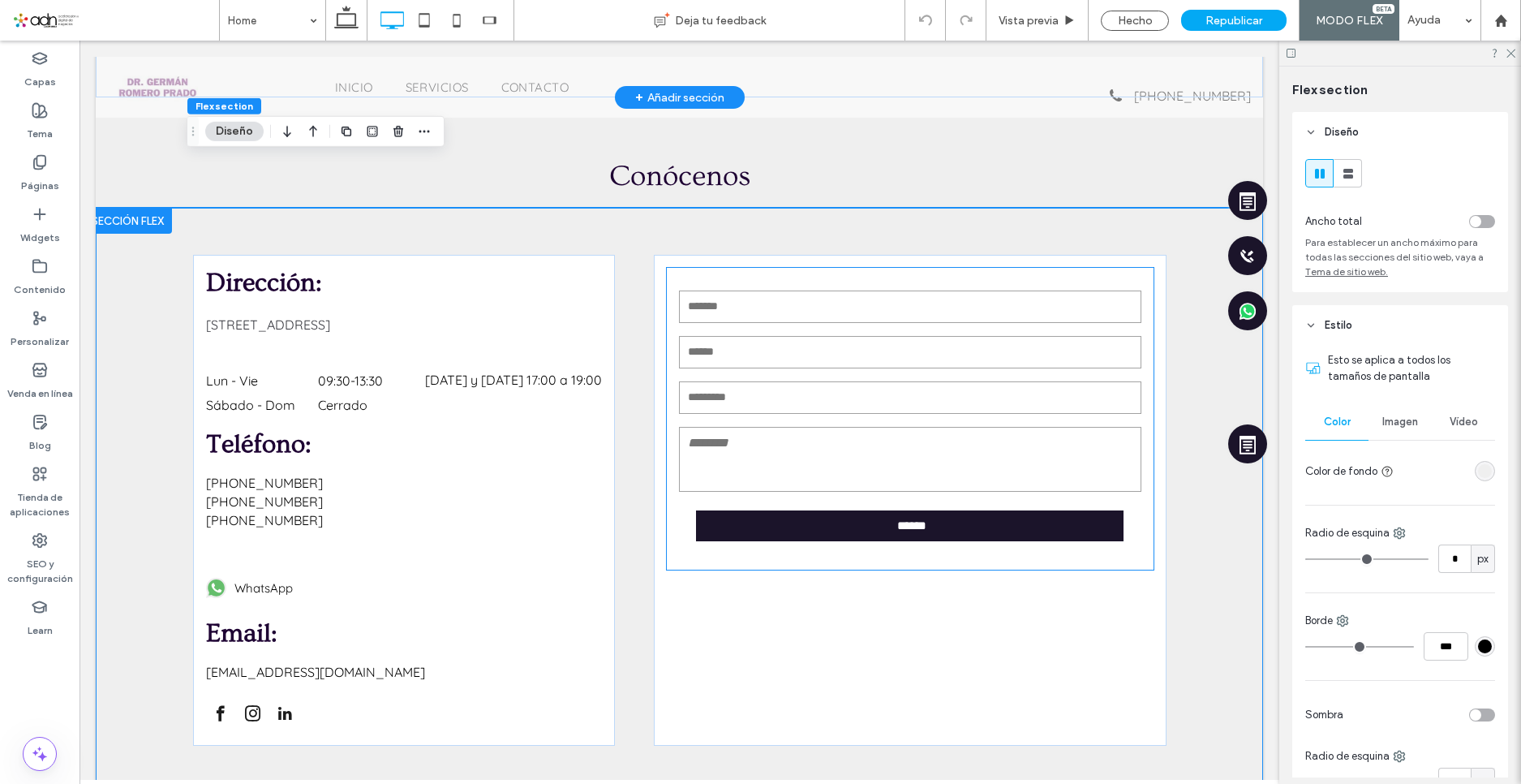
scroll to position [2543, 0]
